Goal: Task Accomplishment & Management: Use online tool/utility

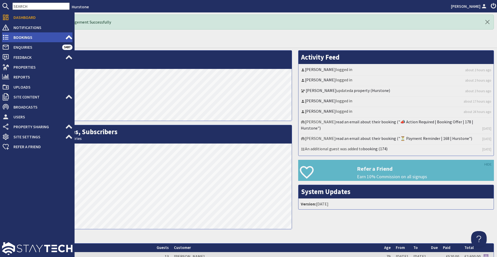
click at [65, 38] on icon at bounding box center [68, 37] width 7 height 7
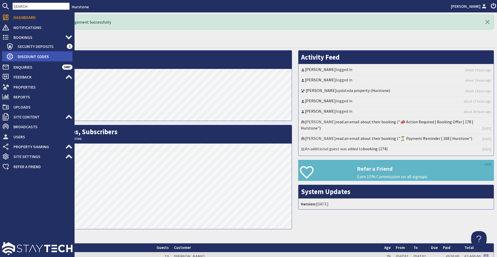
click at [57, 55] on span "Discount Codes" at bounding box center [42, 56] width 59 height 8
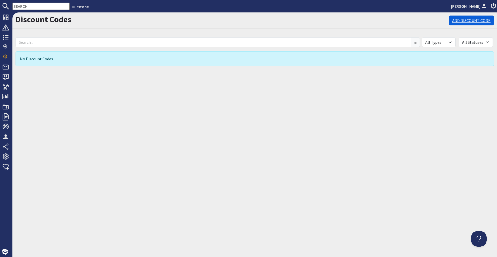
click at [455, 22] on link "Add Discount Code" at bounding box center [470, 21] width 45 height 10
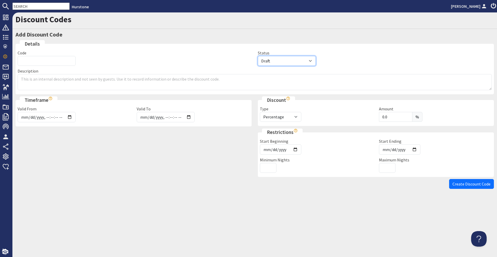
click at [262, 65] on select "Draft Live Cancelled Expired" at bounding box center [287, 61] width 58 height 10
click at [270, 117] on select "Percentage Amount" at bounding box center [280, 117] width 41 height 10
click at [294, 131] on use "Show hints" at bounding box center [295, 130] width 3 height 3
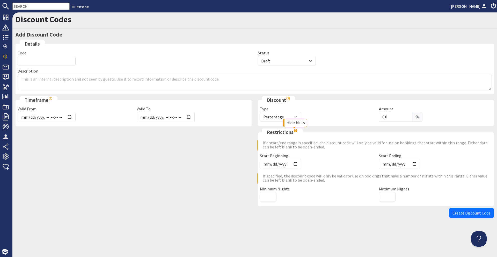
click at [296, 130] on use "Hide hints" at bounding box center [295, 130] width 3 height 3
